Goal: Information Seeking & Learning: Learn about a topic

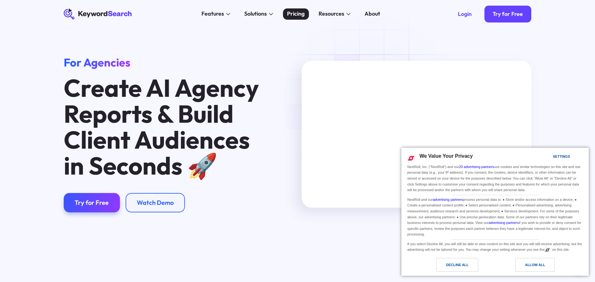
click at [299, 17] on div "Pricing" at bounding box center [295, 14] width 17 height 8
